Goal: Complete application form

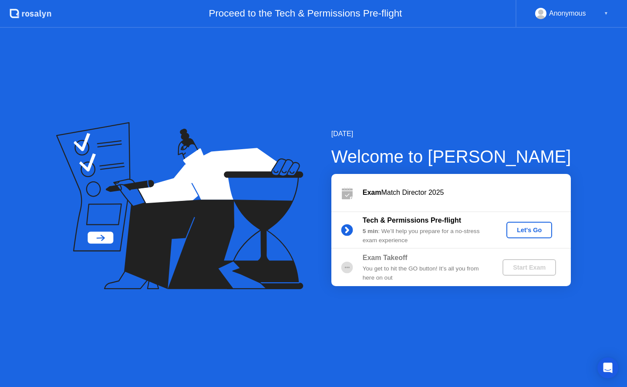
click at [527, 227] on div "Let's Go" at bounding box center [529, 230] width 39 height 7
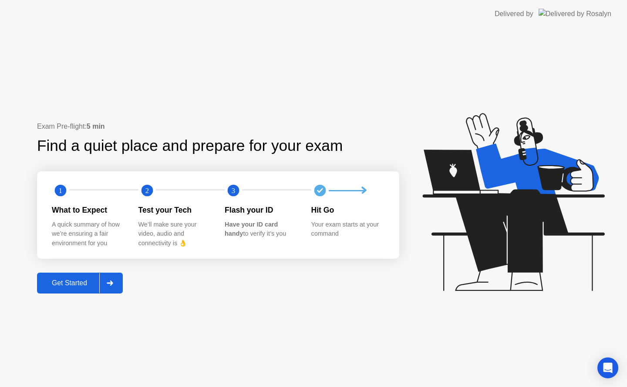
click at [91, 279] on div "Get Started" at bounding box center [70, 283] width 60 height 8
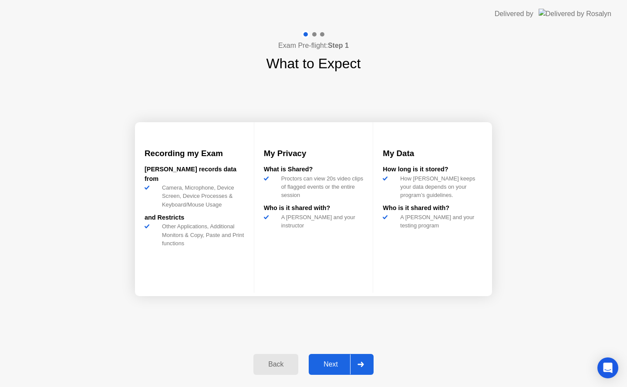
click at [329, 365] on div "Next" at bounding box center [330, 365] width 39 height 8
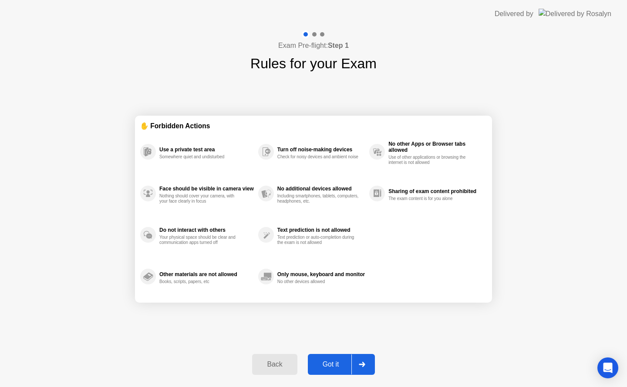
click at [329, 365] on div "Got it" at bounding box center [330, 365] width 41 height 8
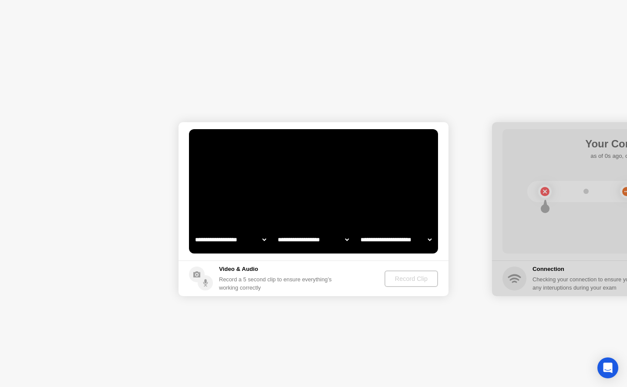
select select "**********"
select select "*******"
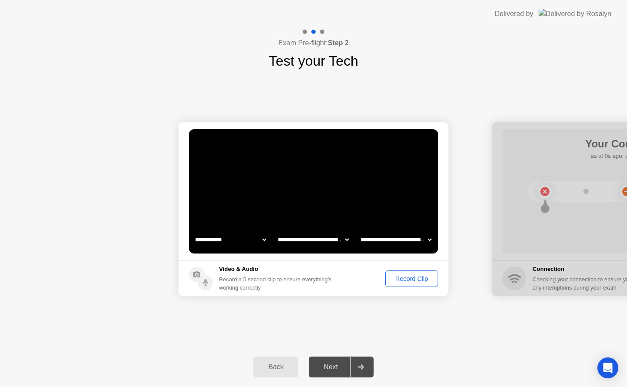
click at [412, 280] on div "Record Clip" at bounding box center [411, 278] width 47 height 7
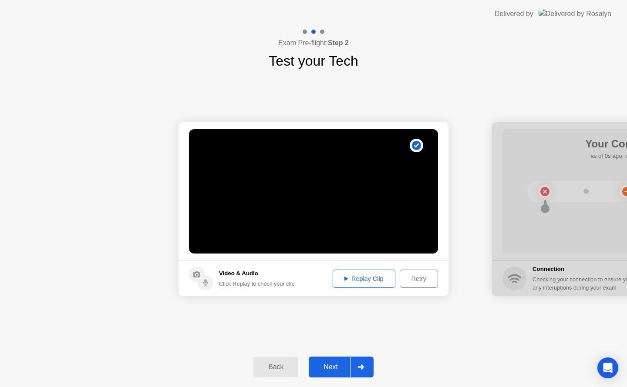
click at [375, 278] on div "Replay Clip" at bounding box center [363, 278] width 57 height 7
click at [331, 371] on div "Next" at bounding box center [330, 367] width 39 height 8
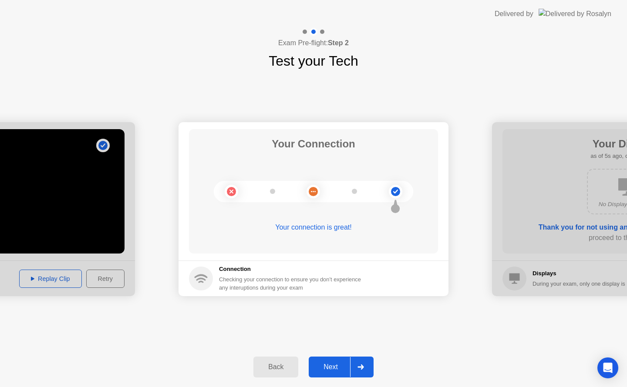
click at [333, 366] on div "Next" at bounding box center [330, 367] width 39 height 8
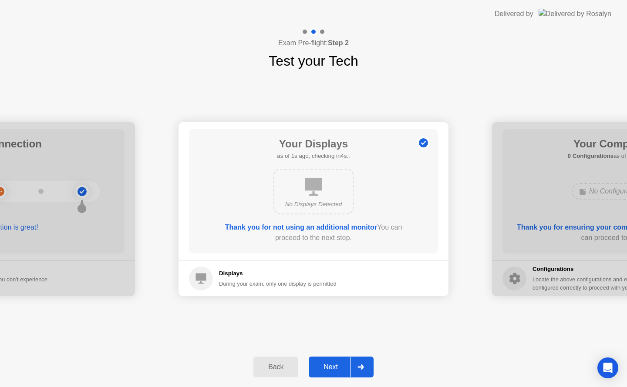
click at [333, 366] on div "Next" at bounding box center [330, 367] width 39 height 8
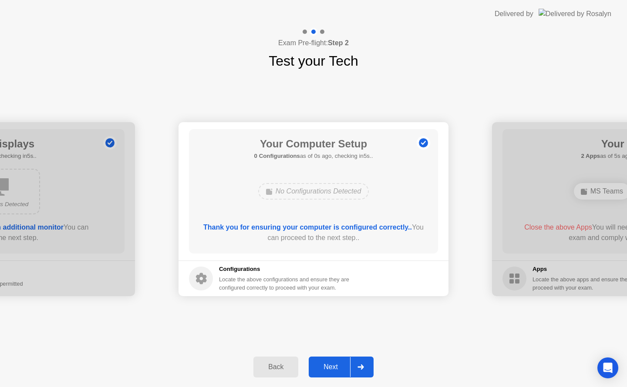
click at [333, 366] on div "Next" at bounding box center [330, 367] width 39 height 8
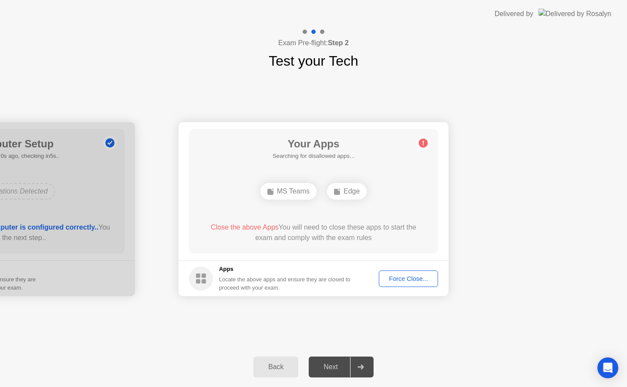
click at [410, 281] on div "Force Close..." at bounding box center [408, 278] width 53 height 7
click at [346, 194] on div "Edge" at bounding box center [347, 191] width 40 height 17
click at [399, 278] on div "Force Close..." at bounding box center [408, 278] width 53 height 7
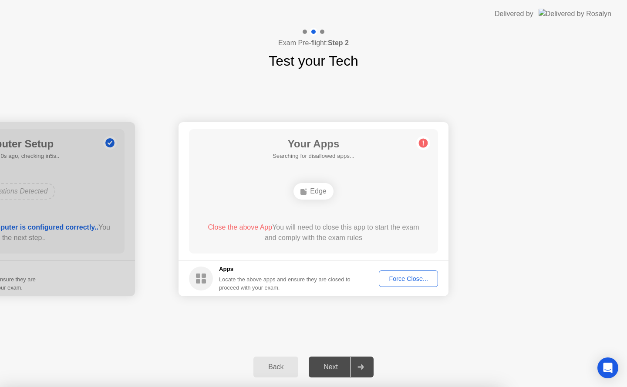
click at [402, 275] on div "Force Close..." at bounding box center [408, 278] width 53 height 7
click at [315, 192] on div "Edge" at bounding box center [313, 191] width 40 height 17
click at [398, 276] on div "Force Close..." at bounding box center [408, 278] width 53 height 7
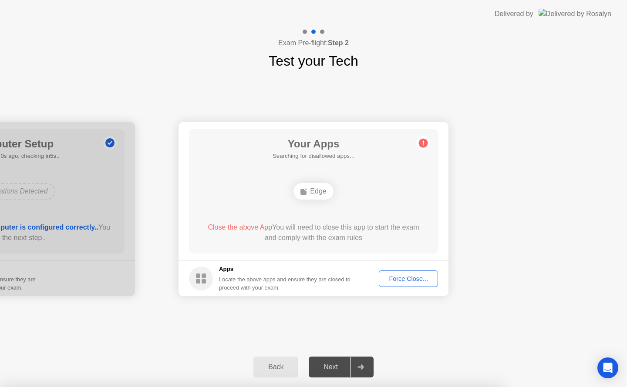
click at [322, 194] on div "Edge" at bounding box center [313, 191] width 40 height 17
click at [406, 278] on div "Force Close..." at bounding box center [408, 278] width 53 height 7
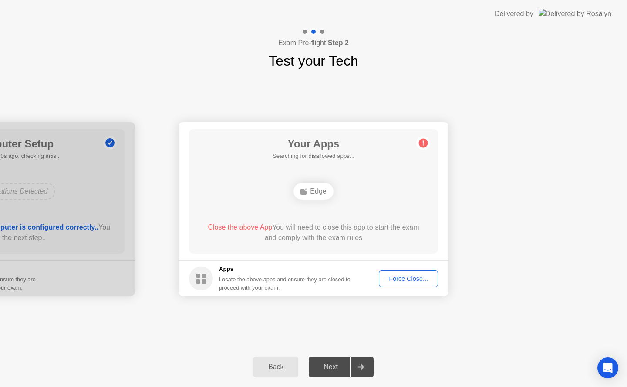
click at [401, 275] on div "Force Close..." at bounding box center [408, 278] width 53 height 7
click at [336, 367] on div "Next" at bounding box center [330, 367] width 39 height 8
click at [398, 281] on div "Force Close..." at bounding box center [408, 278] width 53 height 7
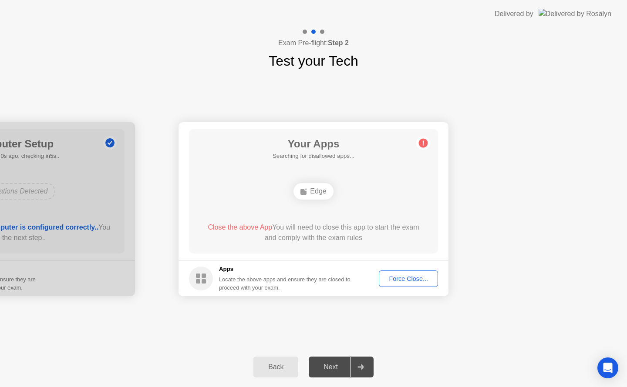
click at [399, 275] on div "Force Close..." at bounding box center [408, 278] width 53 height 7
click at [399, 280] on div "Force Close..." at bounding box center [408, 278] width 53 height 7
click at [203, 278] on circle at bounding box center [201, 279] width 24 height 24
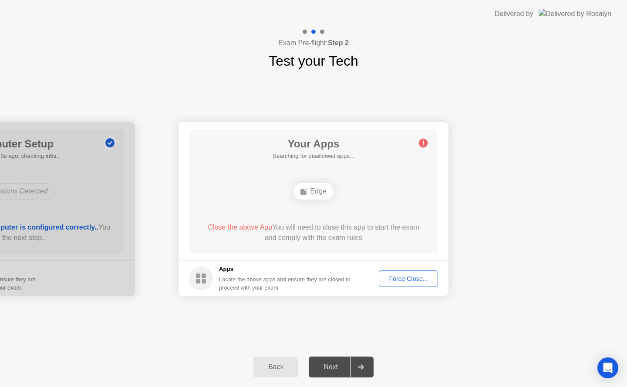
click at [203, 278] on circle at bounding box center [201, 279] width 24 height 24
click at [393, 275] on div "Force Close..." at bounding box center [408, 278] width 53 height 7
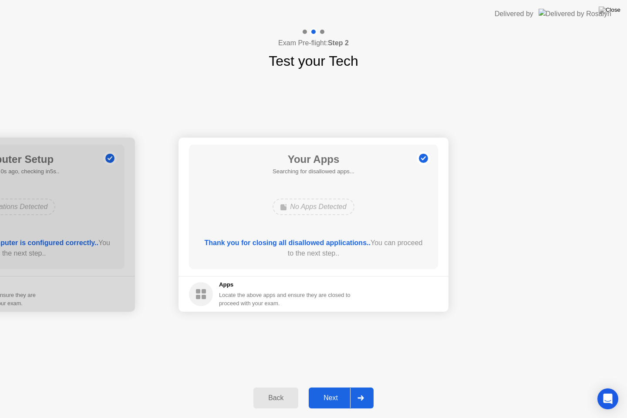
click at [335, 387] on div "Next" at bounding box center [330, 398] width 39 height 8
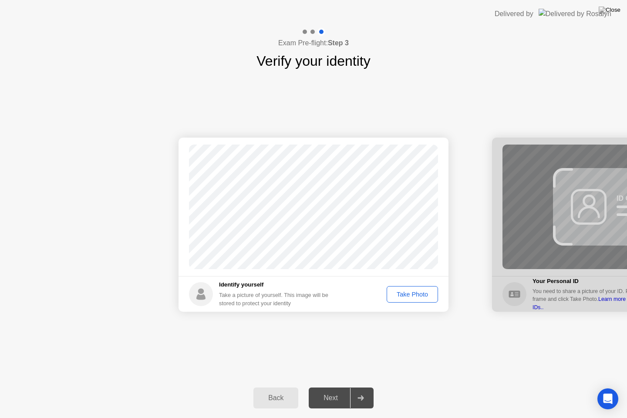
click at [412, 291] on div "Take Photo" at bounding box center [411, 294] width 45 height 7
click at [333, 387] on div "Next" at bounding box center [330, 398] width 39 height 8
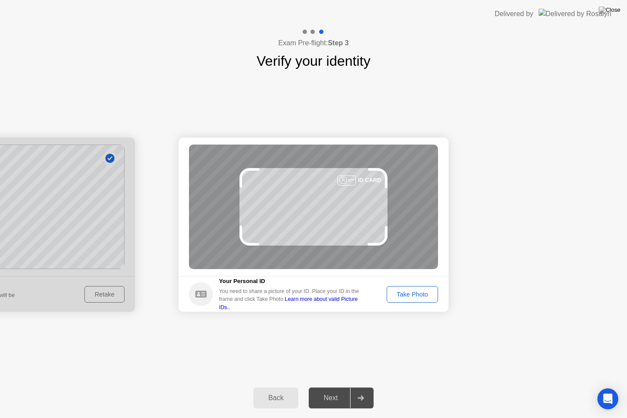
click at [420, 296] on div "Take Photo" at bounding box center [411, 294] width 45 height 7
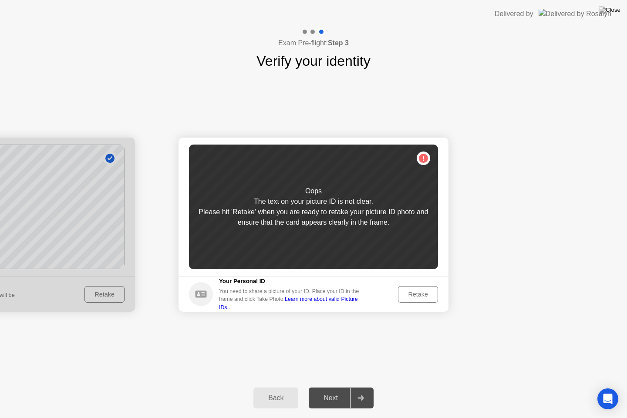
click at [420, 296] on div "Retake" at bounding box center [418, 294] width 34 height 7
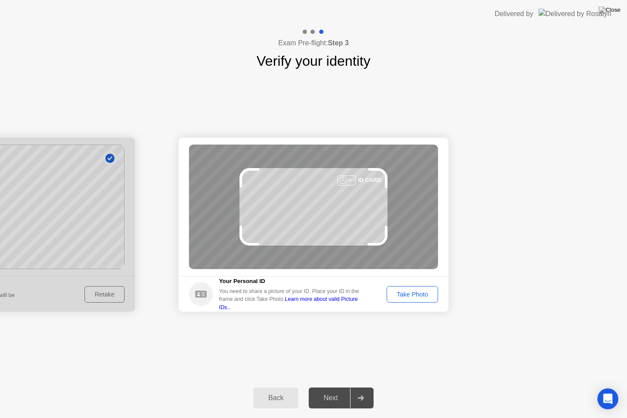
click at [420, 296] on div "Take Photo" at bounding box center [411, 294] width 45 height 7
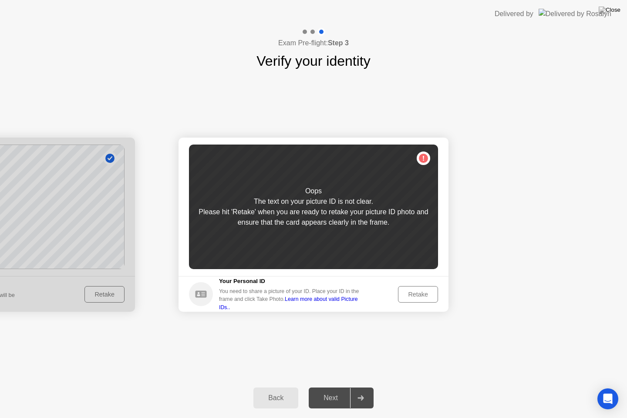
click at [420, 296] on div "Retake" at bounding box center [418, 294] width 34 height 7
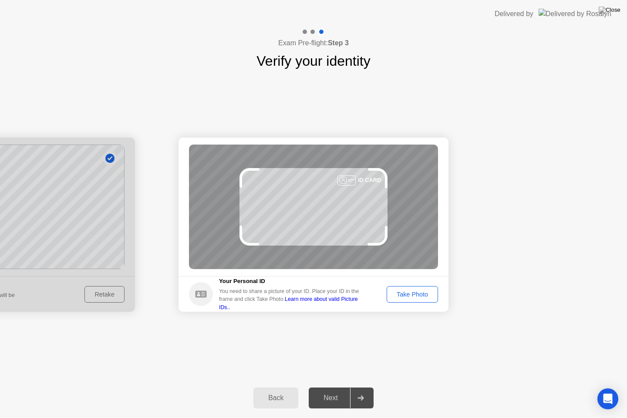
click at [420, 296] on div "Take Photo" at bounding box center [411, 294] width 45 height 7
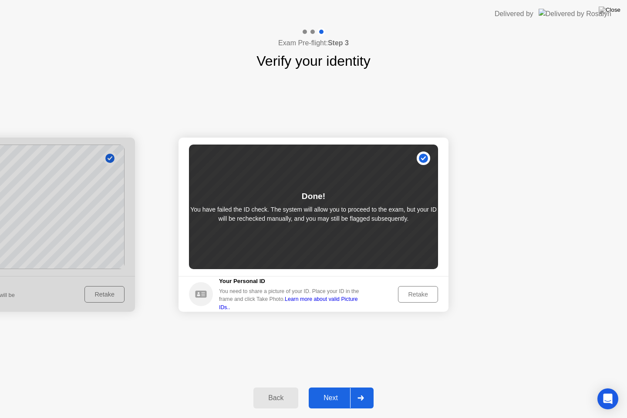
click at [337, 387] on button "Next" at bounding box center [340, 397] width 65 height 21
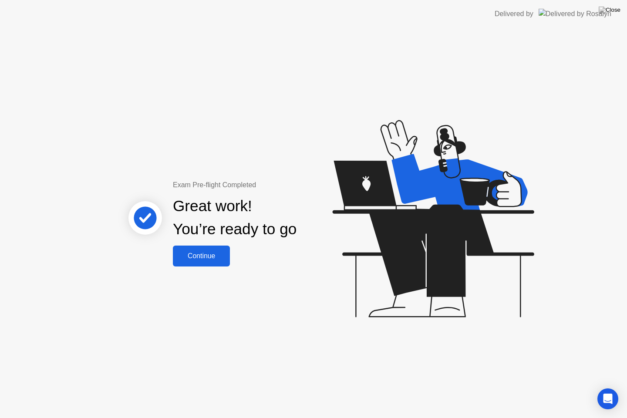
click at [211, 262] on button "Continue" at bounding box center [201, 255] width 57 height 21
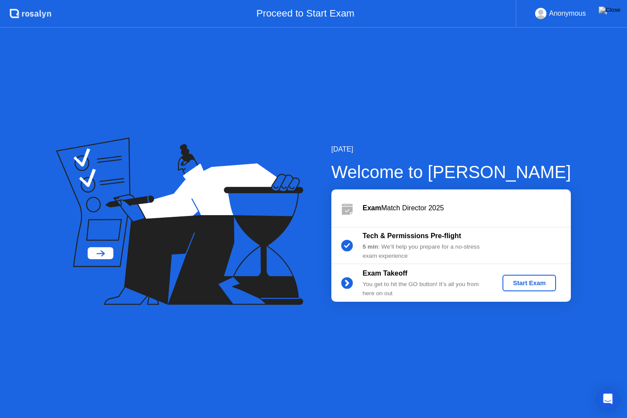
click at [527, 283] on div "Start Exam" at bounding box center [529, 282] width 47 height 7
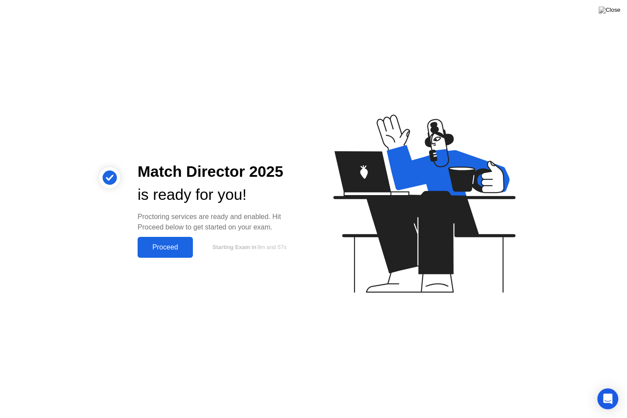
click at [181, 240] on button "Proceed" at bounding box center [164, 247] width 55 height 21
